Goal: Task Accomplishment & Management: Use online tool/utility

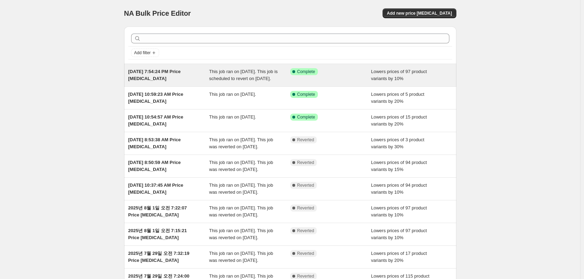
click at [284, 79] on div "This job ran on [DATE]. This job is scheduled to revert on [DATE]." at bounding box center [249, 75] width 81 height 14
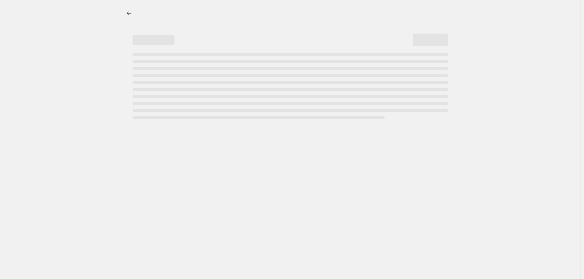
select select "percentage"
select select "collection"
